Goal: Find specific page/section: Find specific page/section

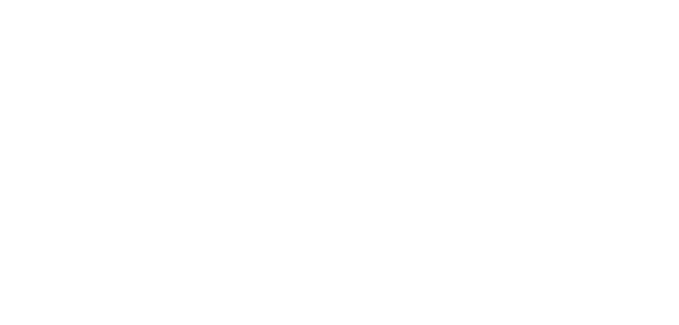
drag, startPoint x: 0, startPoint y: 0, endPoint x: 358, endPoint y: 23, distance: 358.5
click at [355, 23] on div at bounding box center [339, 162] width 679 height 325
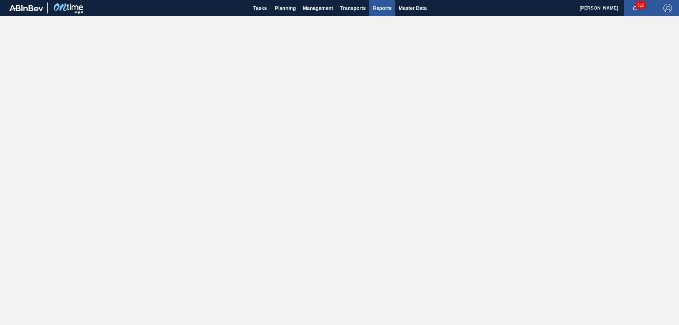
click at [404, 8] on span "Master Data" at bounding box center [412, 8] width 28 height 8
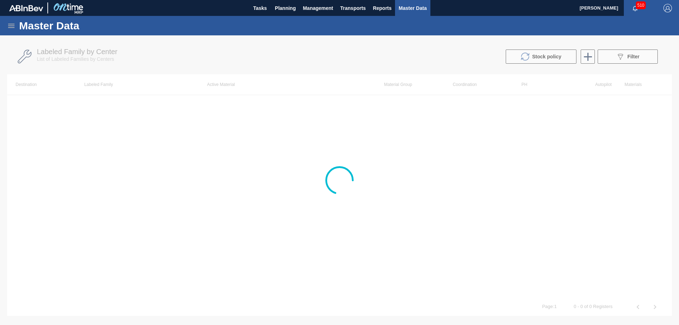
click at [7, 26] on div "Master Data" at bounding box center [339, 25] width 679 height 19
click at [10, 26] on icon at bounding box center [11, 26] width 8 height 8
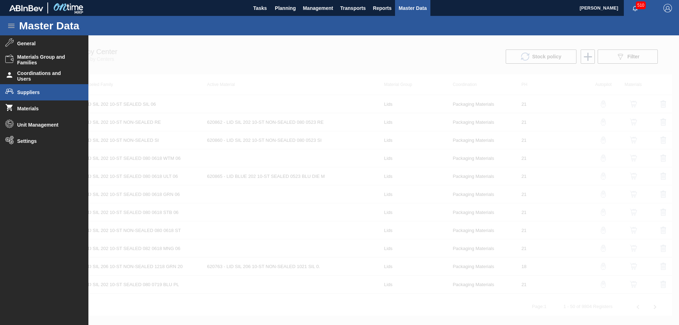
click at [39, 88] on li "Suppliers" at bounding box center [44, 92] width 88 height 16
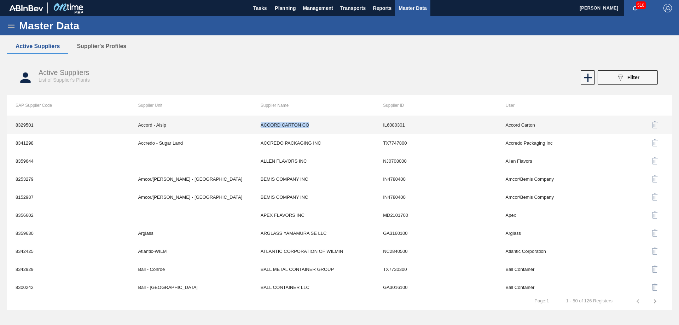
drag, startPoint x: 305, startPoint y: 125, endPoint x: 260, endPoint y: 125, distance: 45.2
click at [260, 125] on td "ACCORD CARTON CO" at bounding box center [313, 125] width 122 height 18
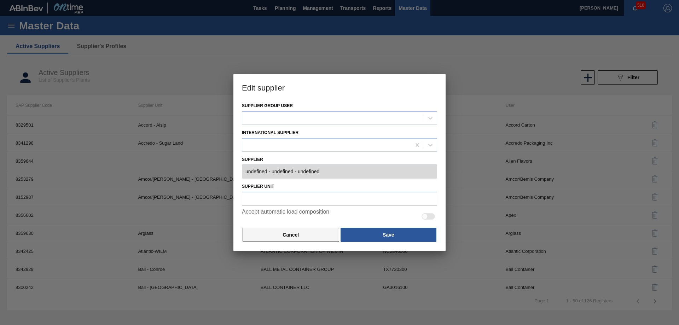
click at [297, 236] on button "Cancel" at bounding box center [290, 235] width 97 height 14
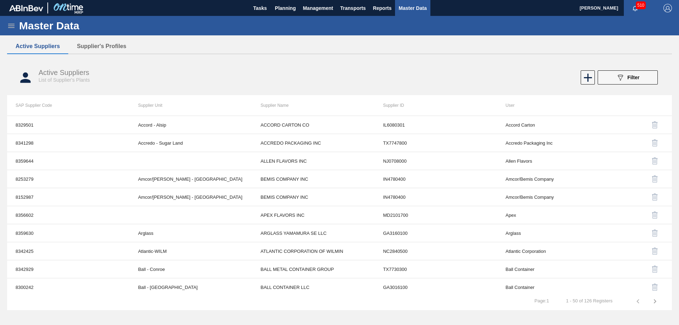
click at [419, 70] on div "Active Suppliers List of Supplier's Plants 089F7B8B-B2A5-4AFE-B5C0-19BA573D28AC…" at bounding box center [339, 77] width 665 height 27
